Goal: Information Seeking & Learning: Learn about a topic

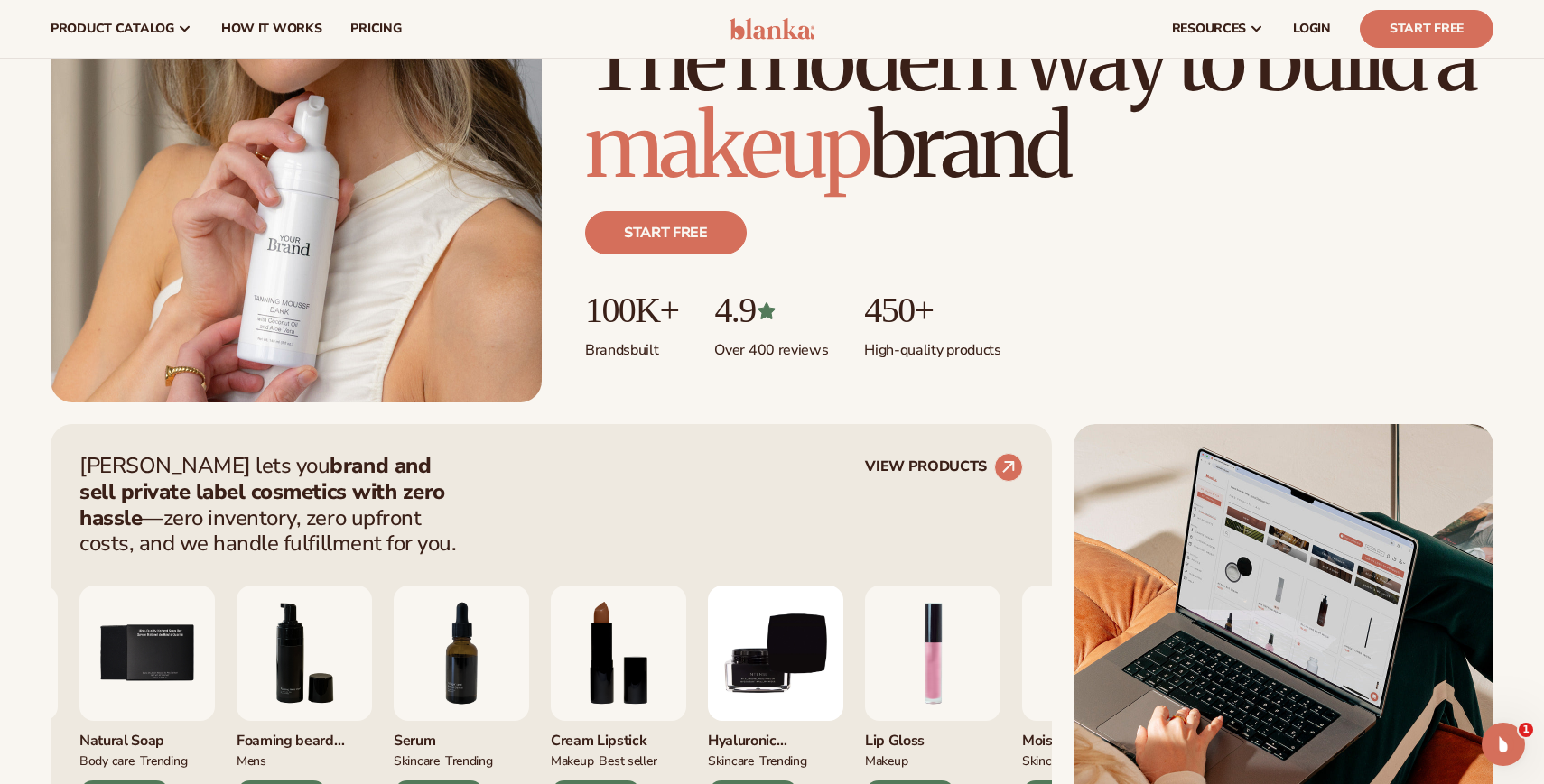
scroll to position [241, 0]
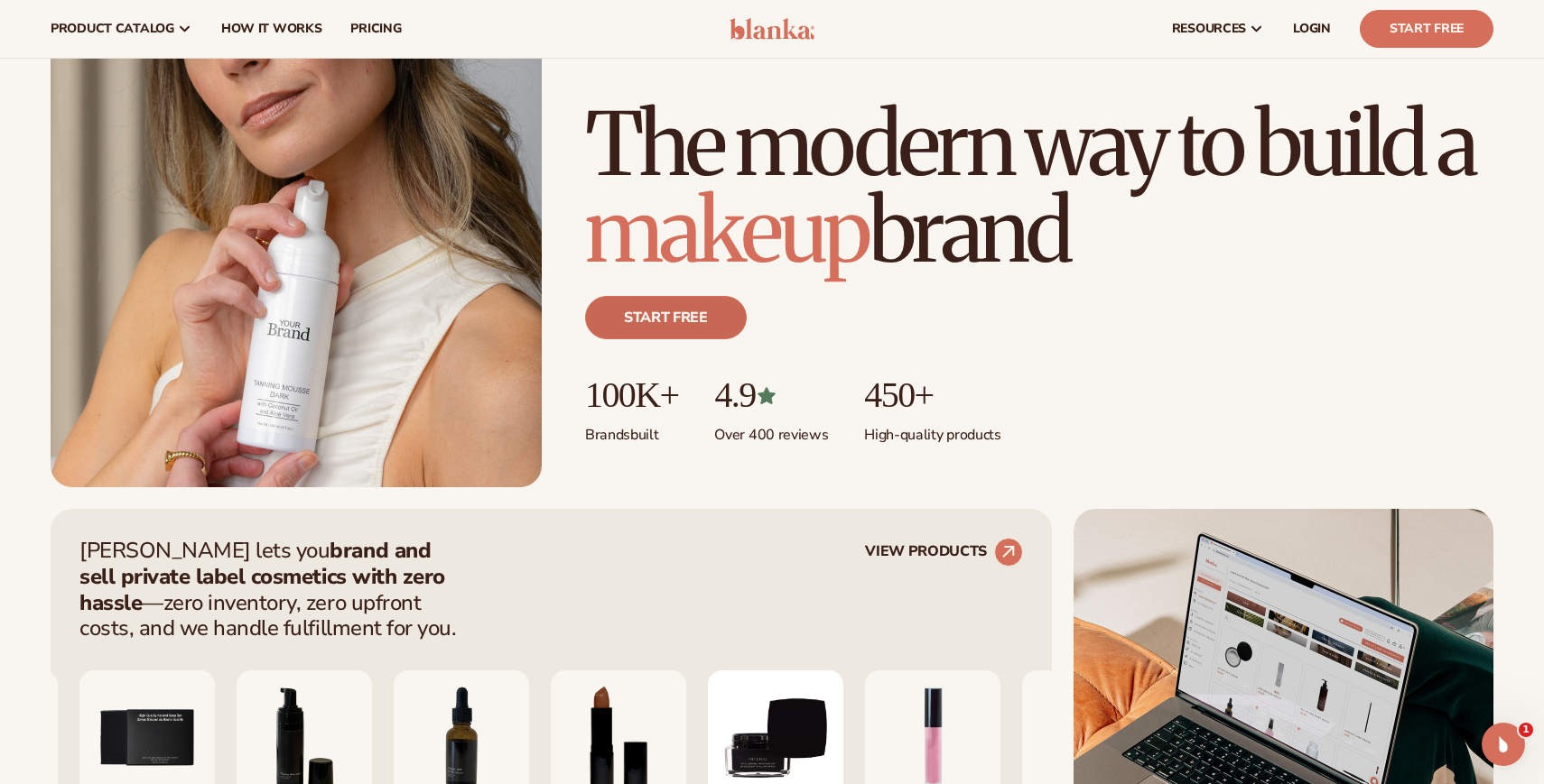
click at [698, 316] on link "Start free" at bounding box center [666, 318] width 162 height 43
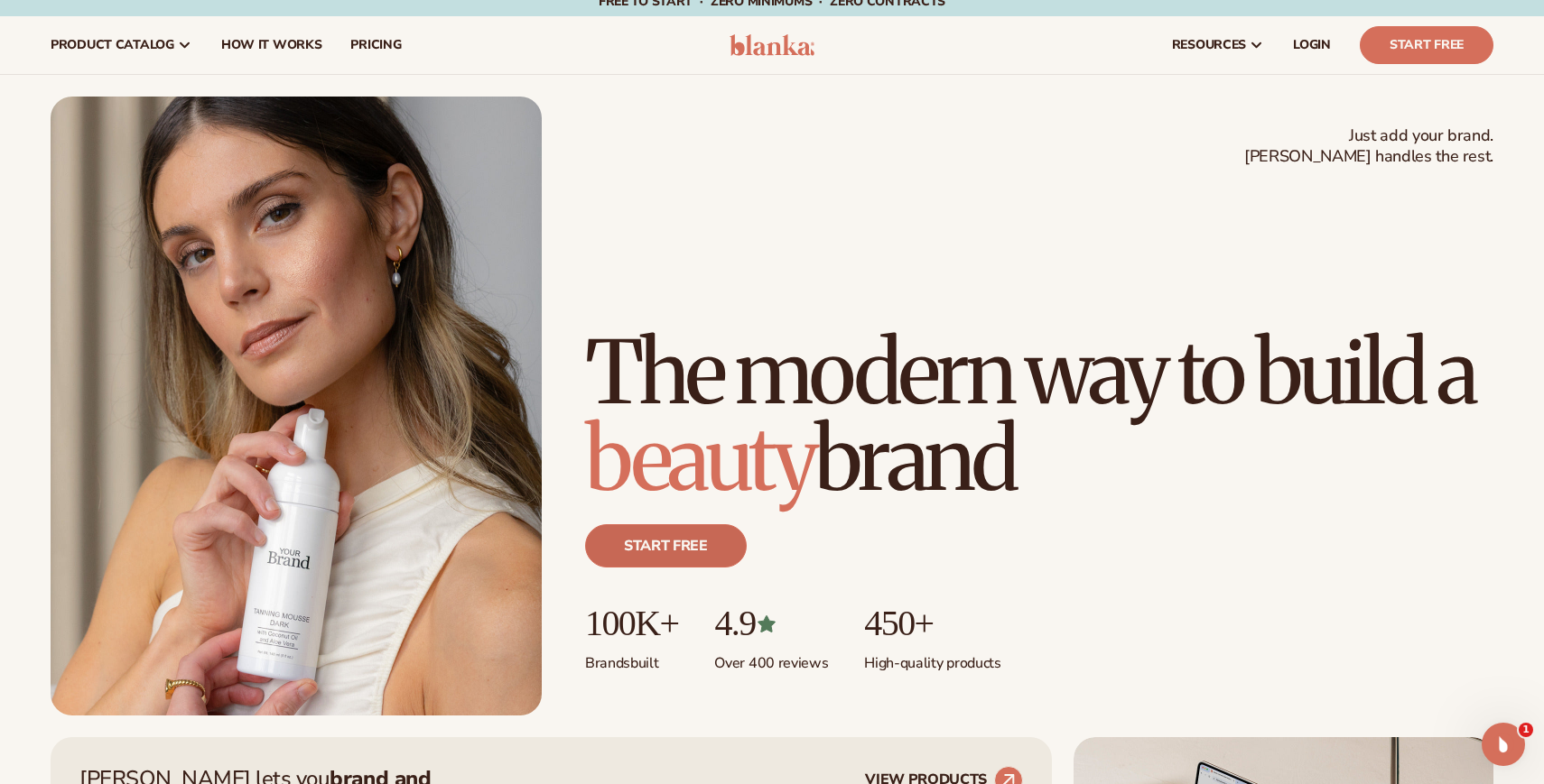
scroll to position [0, 0]
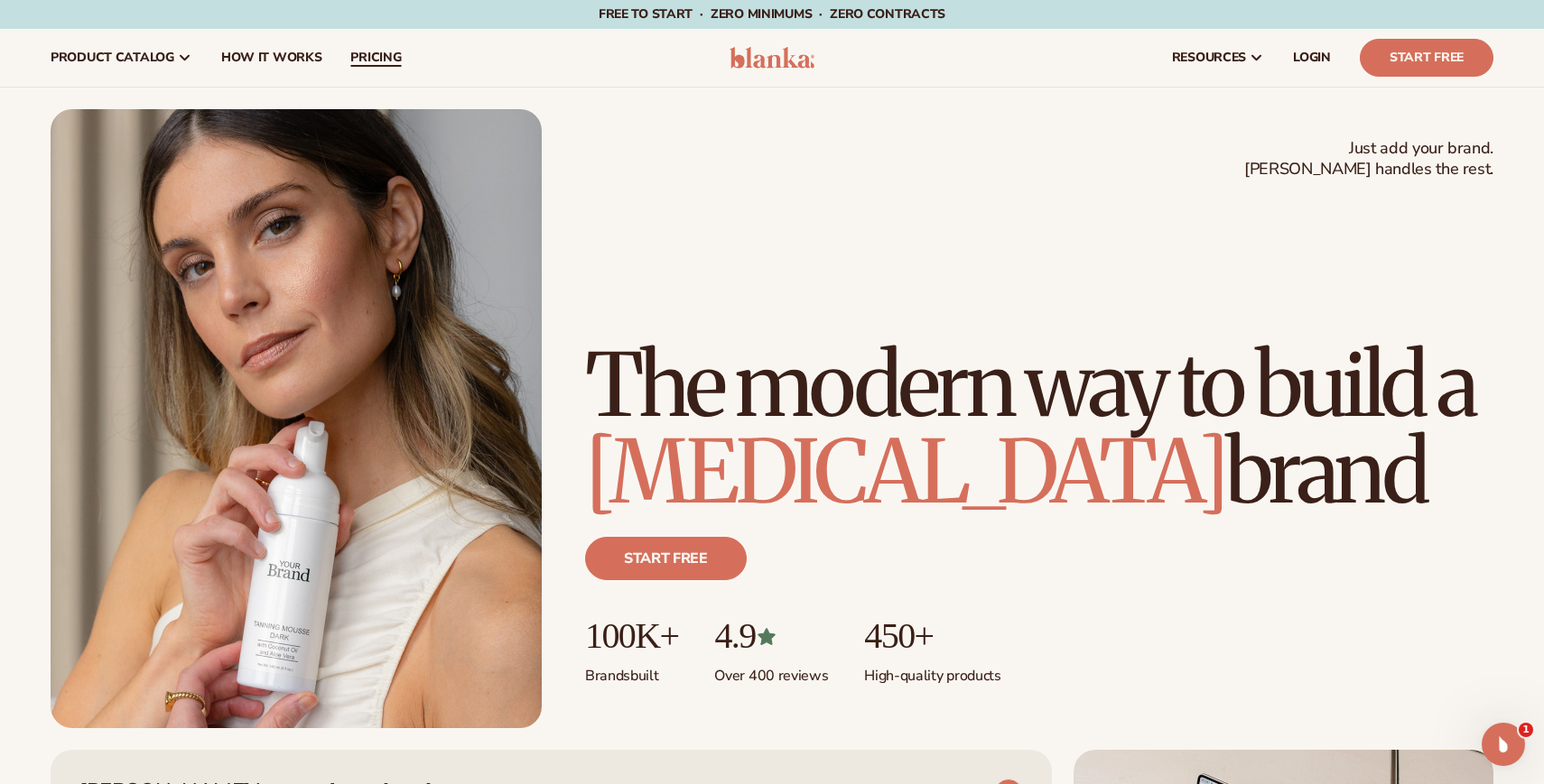
click at [379, 68] on link "pricing" at bounding box center [375, 57] width 80 height 58
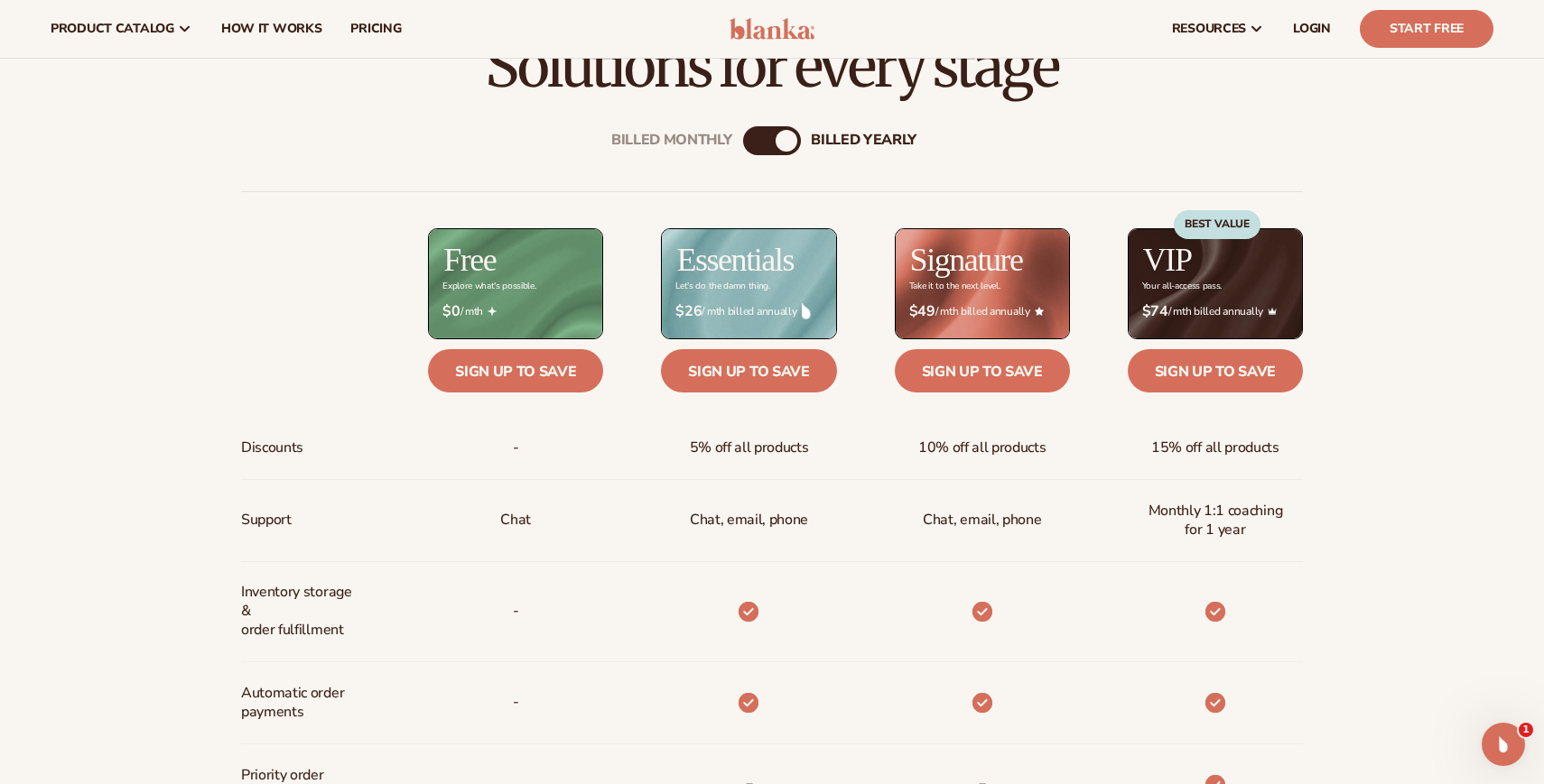
scroll to position [523, 0]
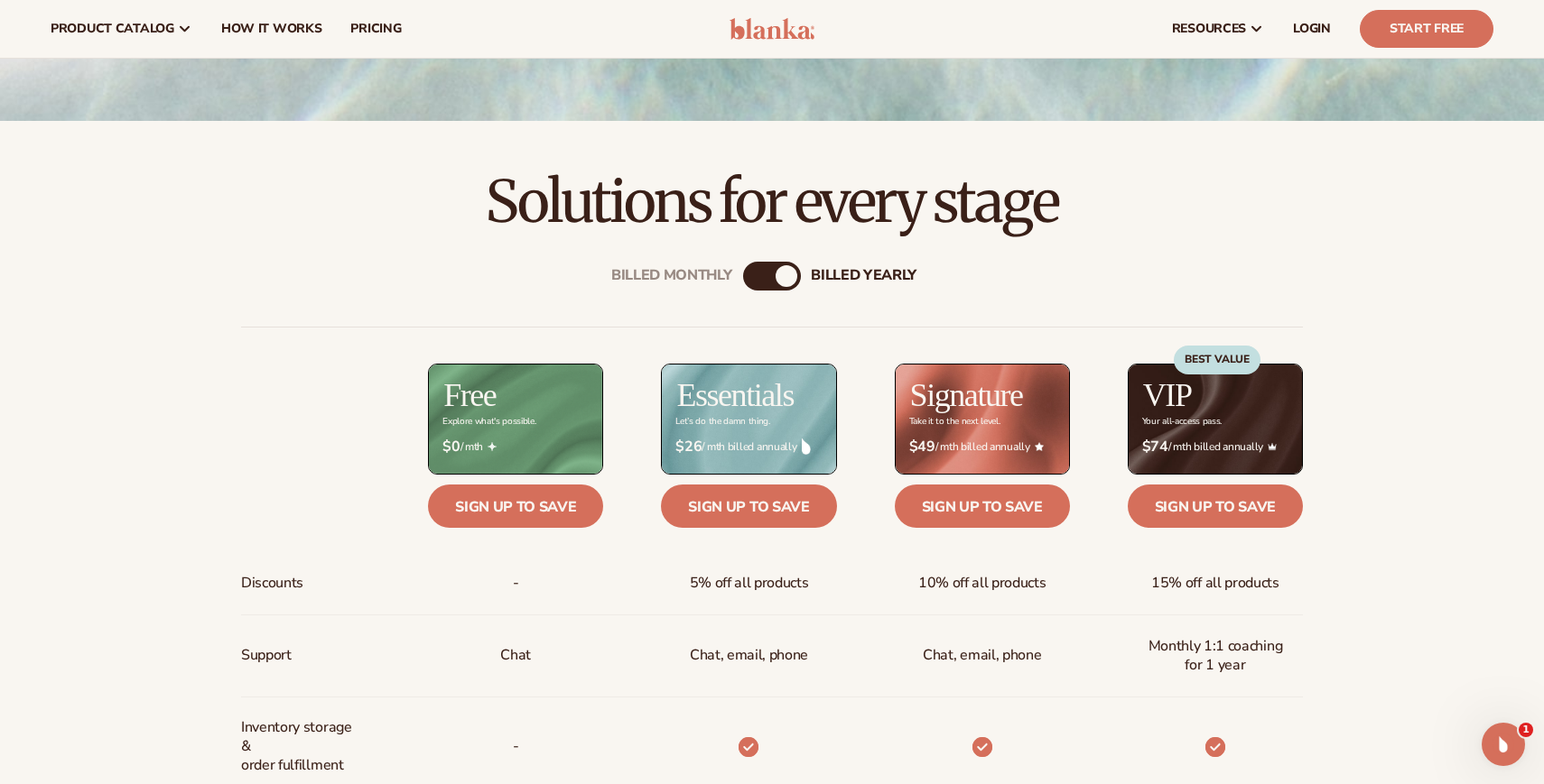
click at [763, 272] on div "Billed Monthly" at bounding box center [754, 276] width 22 height 22
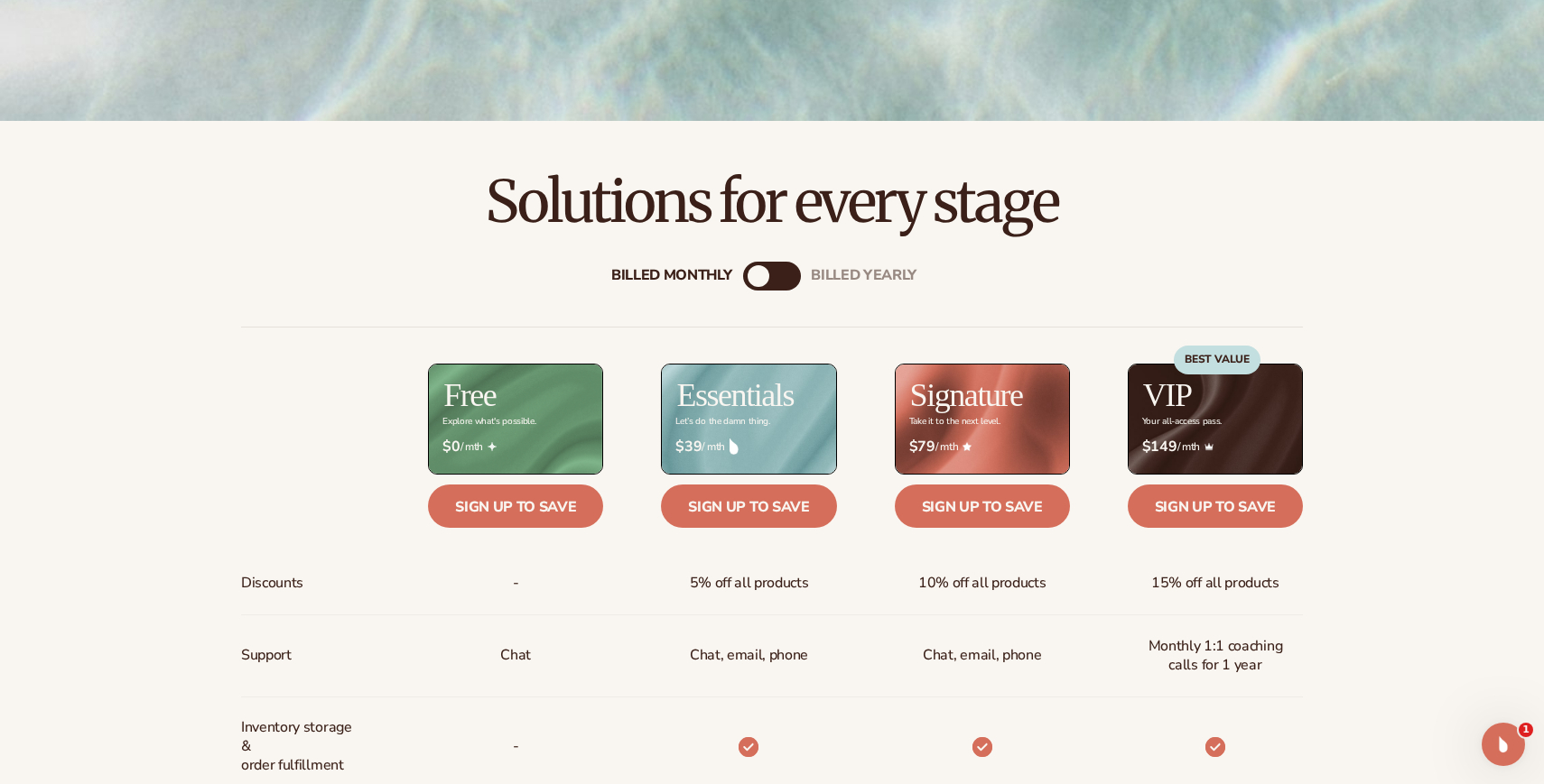
scroll to position [526, 0]
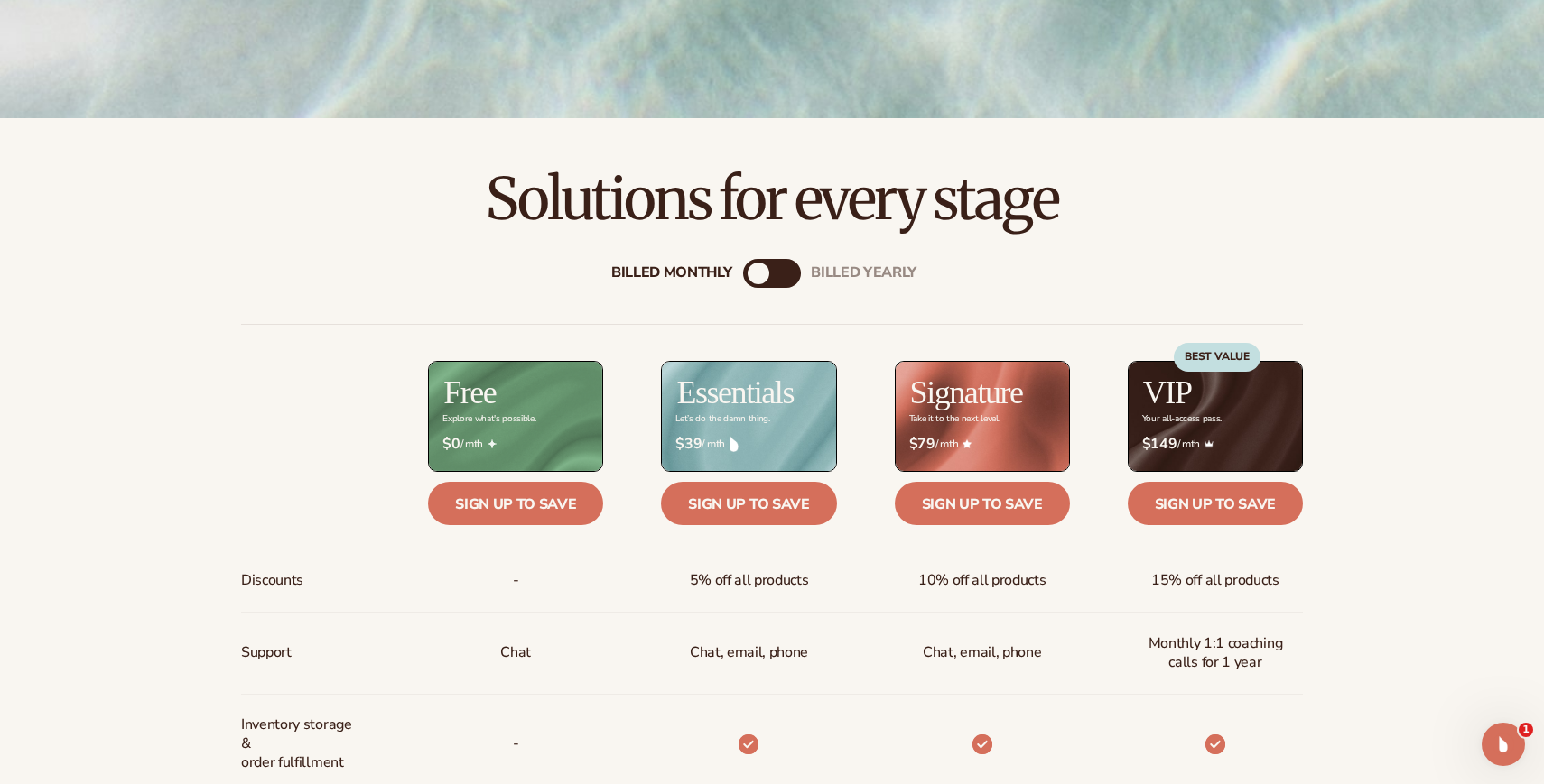
click at [724, 271] on div "Billed Monthly" at bounding box center [672, 272] width 121 height 17
click at [723, 272] on div "Billed Monthly" at bounding box center [672, 272] width 121 height 17
